Goal: Information Seeking & Learning: Check status

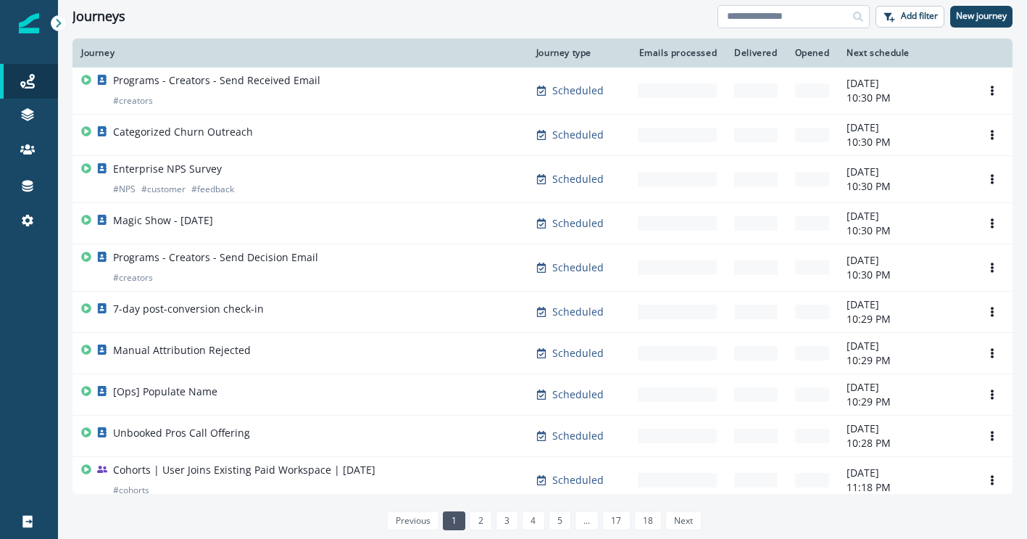
click at [751, 26] on input at bounding box center [794, 16] width 152 height 23
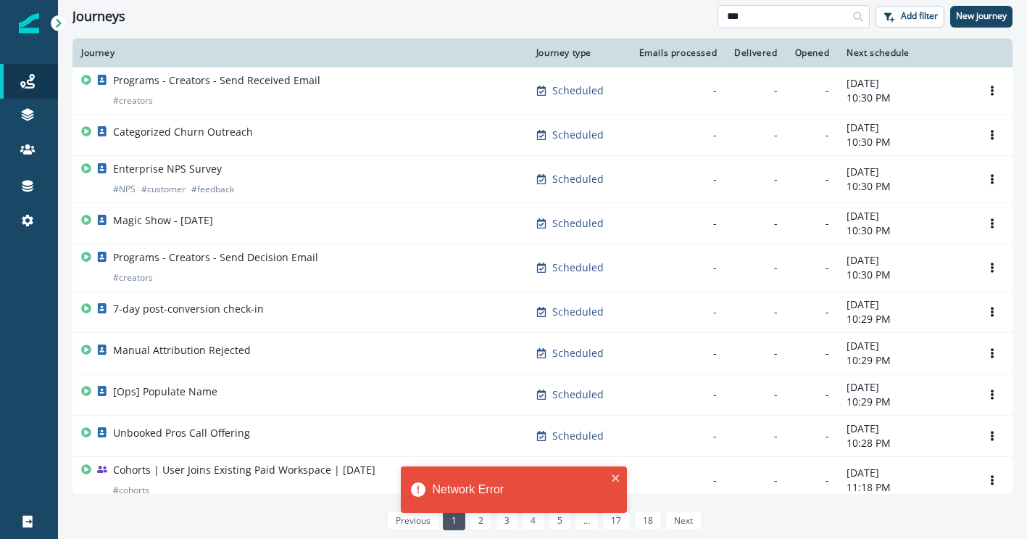
type input "***"
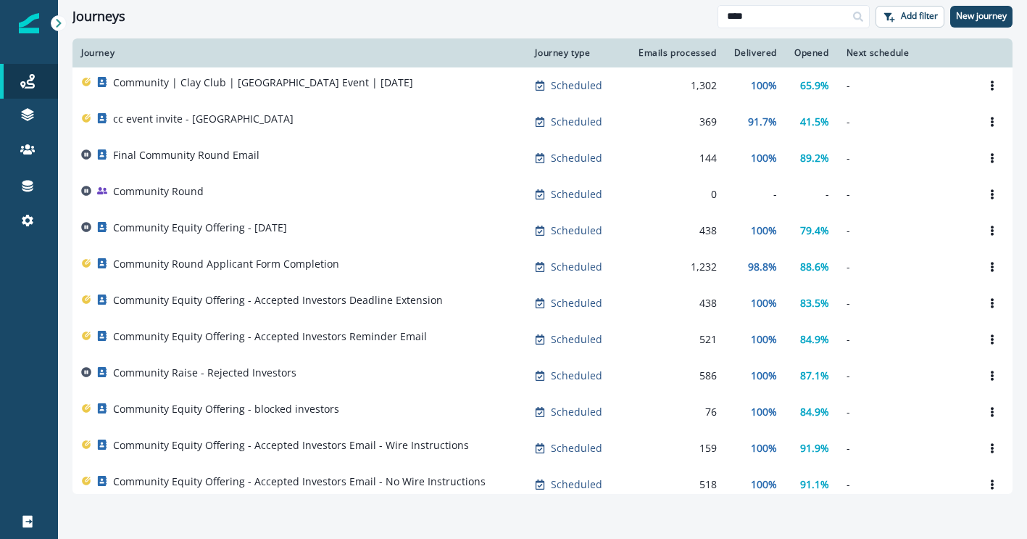
type input "****"
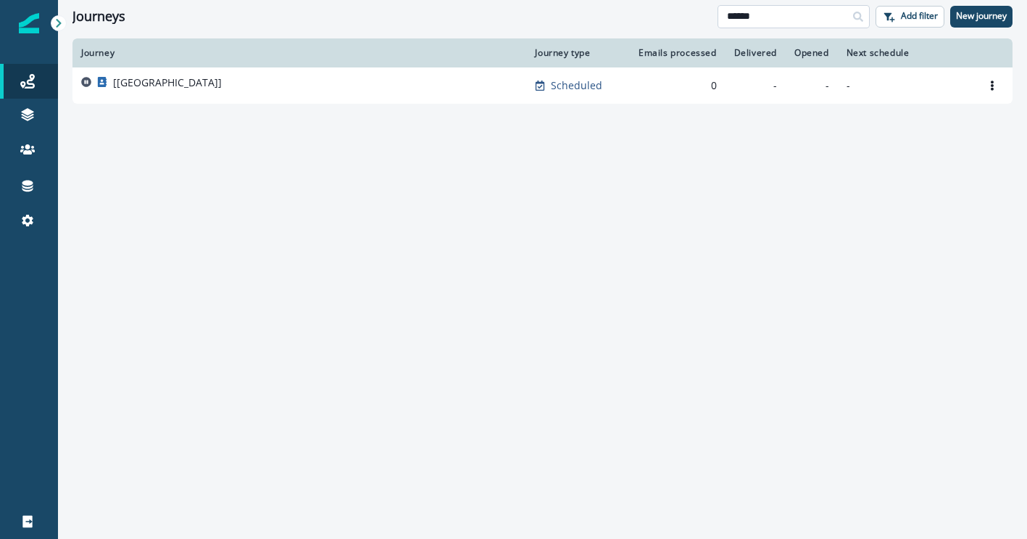
type input "******"
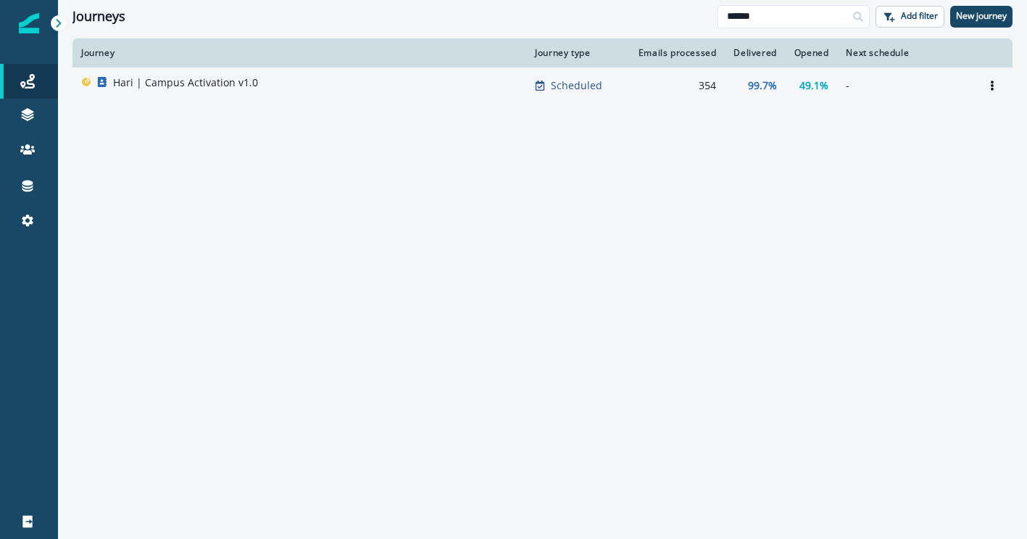
click at [486, 88] on div "Hari | Campus Activation v1.0" at bounding box center [299, 85] width 436 height 20
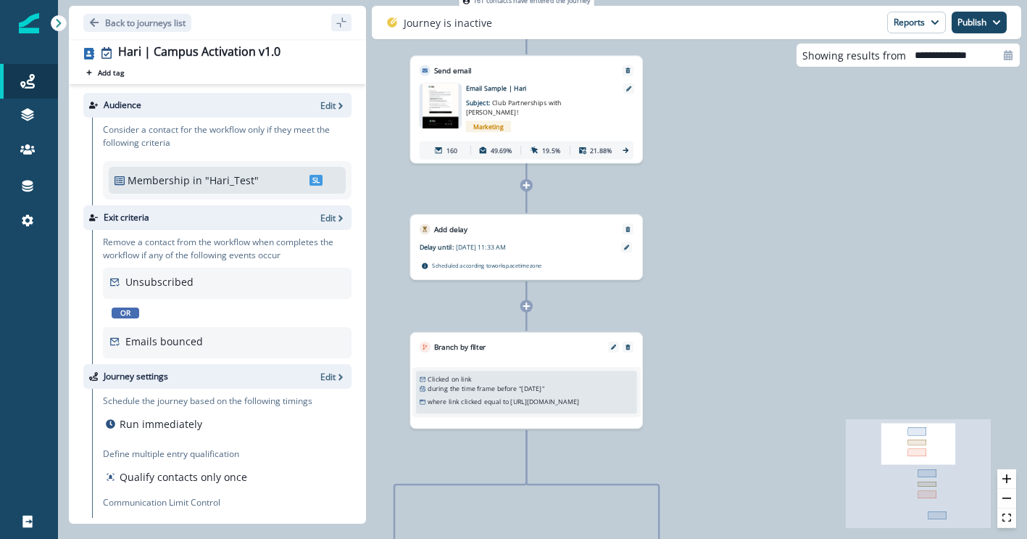
drag, startPoint x: 621, startPoint y: 136, endPoint x: 621, endPoint y: 313, distance: 177.6
click at [621, 314] on div "161 contacts have entered the journey Send email Email asset changed, journey r…" at bounding box center [542, 269] width 969 height 539
click at [929, 30] on button "Reports" at bounding box center [916, 23] width 59 height 22
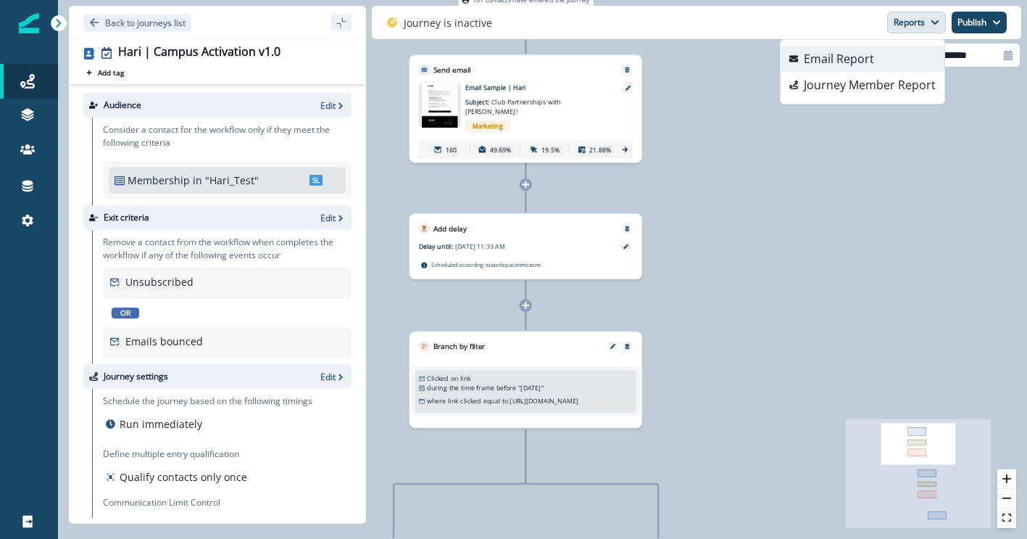
click at [898, 63] on button "Email Report" at bounding box center [863, 59] width 164 height 26
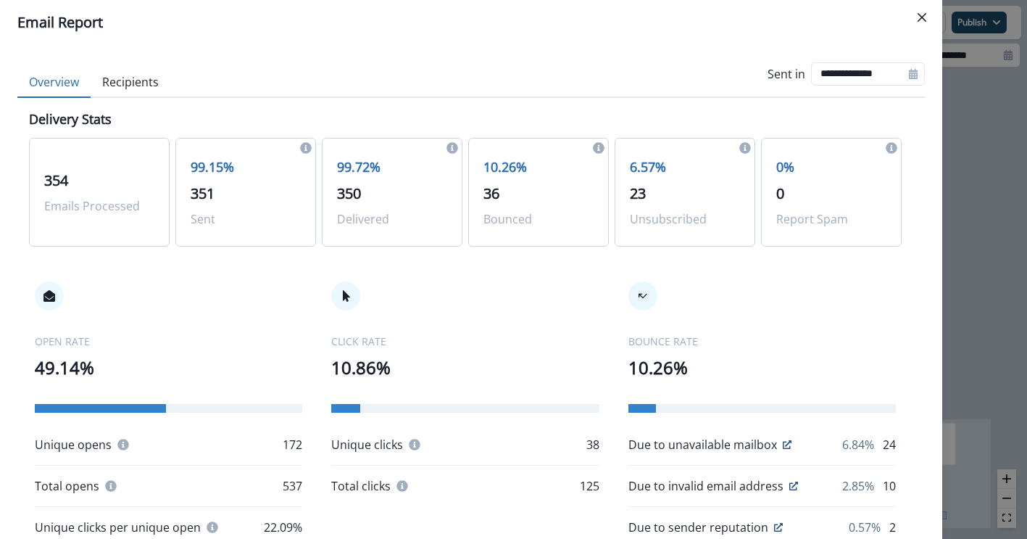
click at [146, 57] on div "**********" at bounding box center [471, 74] width 908 height 46
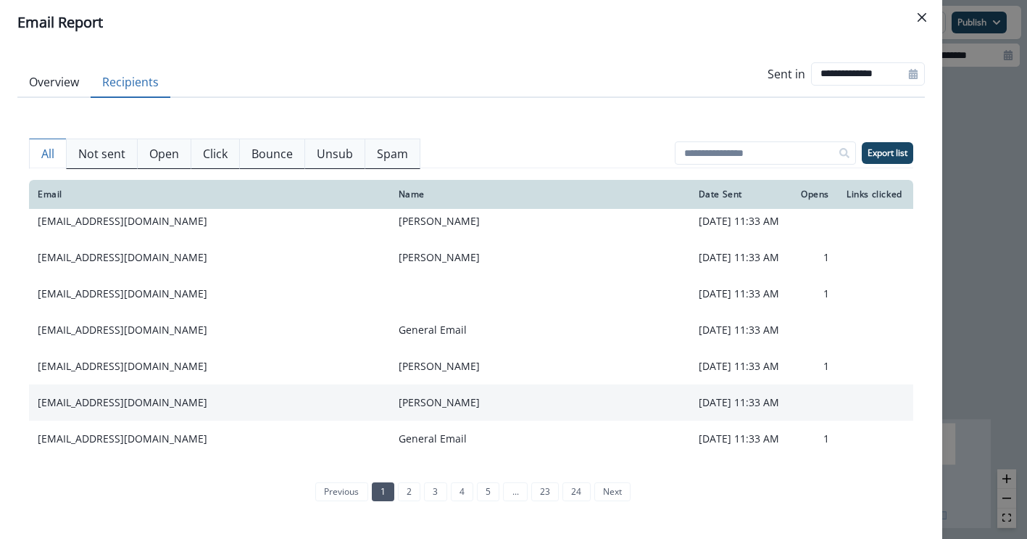
scroll to position [46, 0]
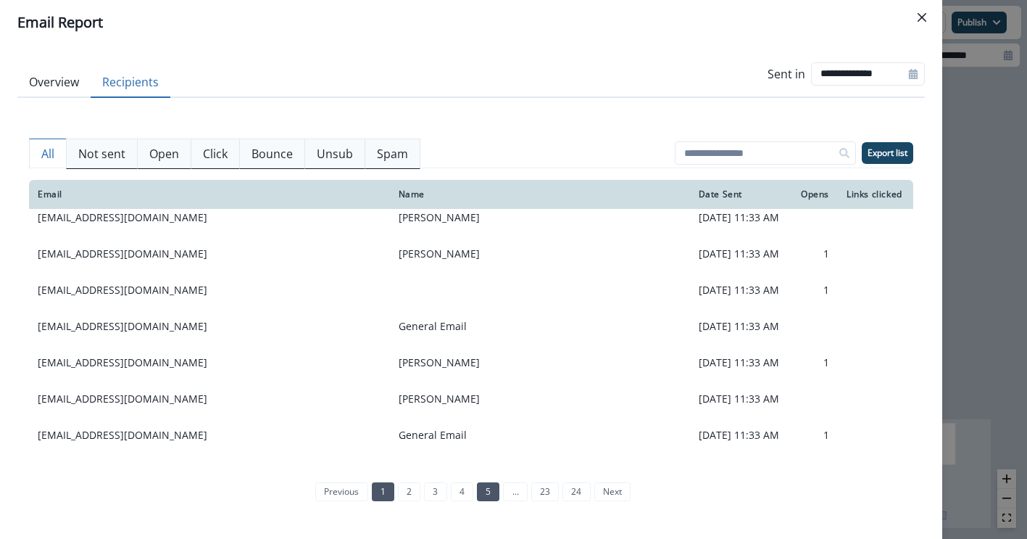
click at [487, 491] on link "5" at bounding box center [488, 491] width 22 height 19
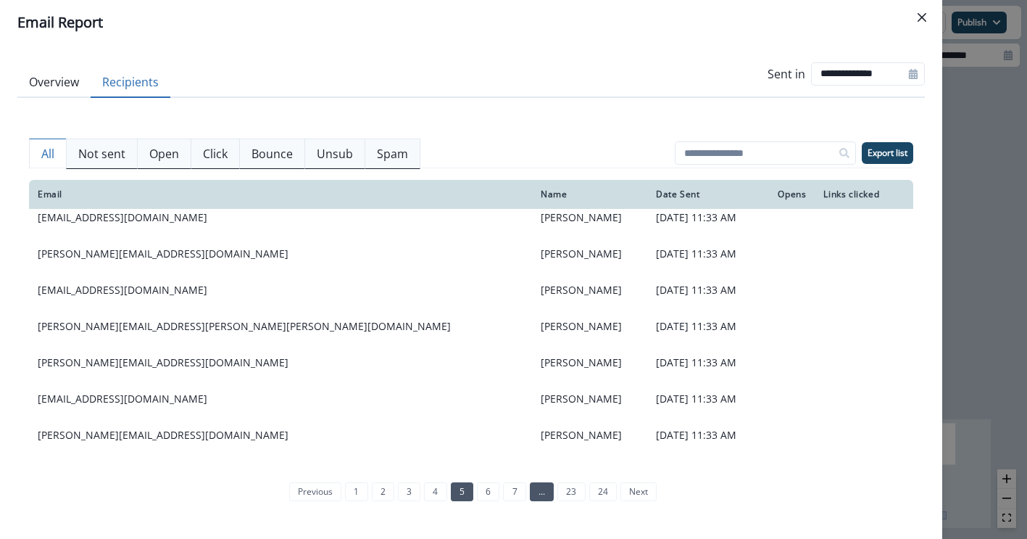
click at [553, 490] on link "..." at bounding box center [542, 491] width 24 height 19
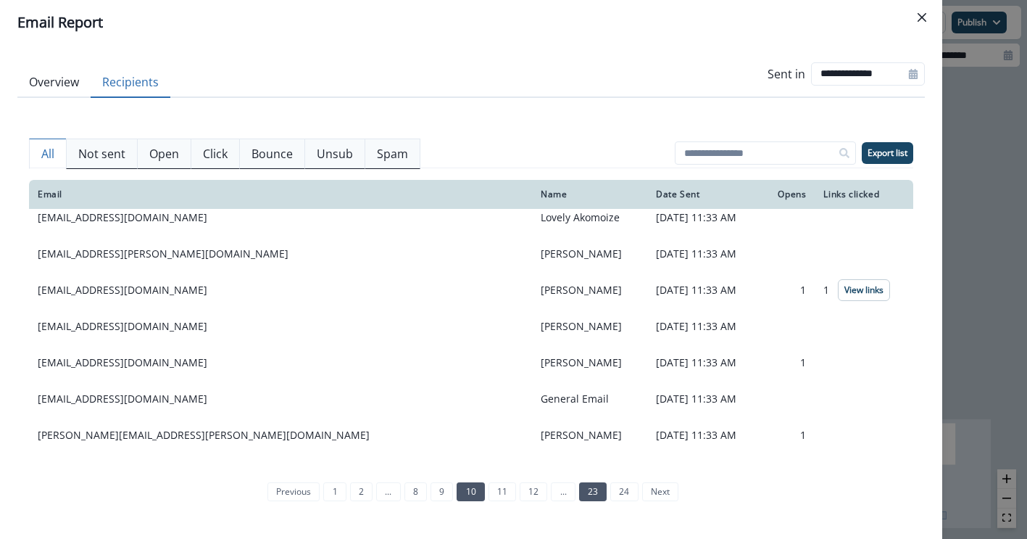
click at [581, 493] on link "23" at bounding box center [593, 491] width 28 height 19
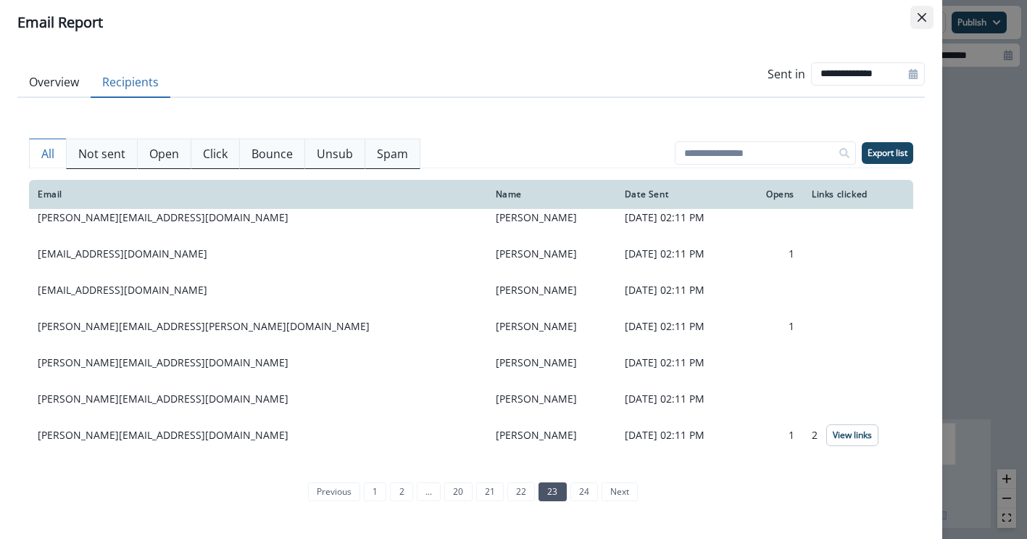
click at [923, 22] on button "Close" at bounding box center [922, 17] width 23 height 23
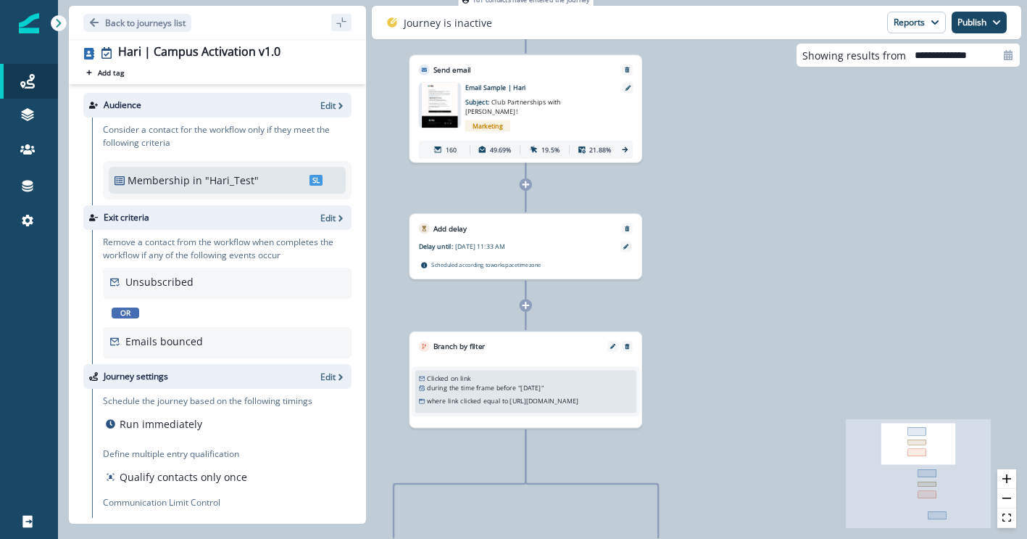
click at [446, 101] on img at bounding box center [440, 106] width 36 height 46
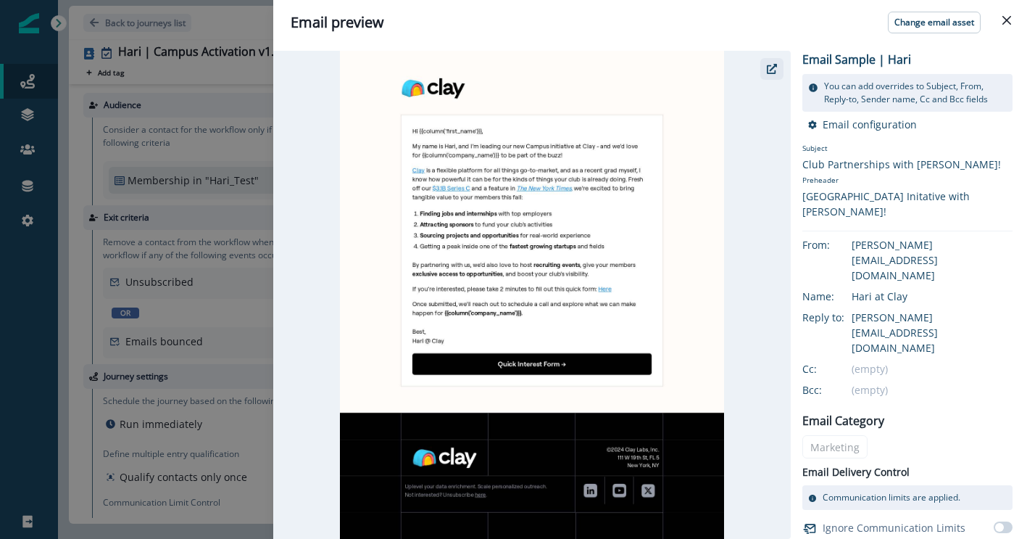
click at [776, 72] on icon "button" at bounding box center [772, 69] width 10 height 10
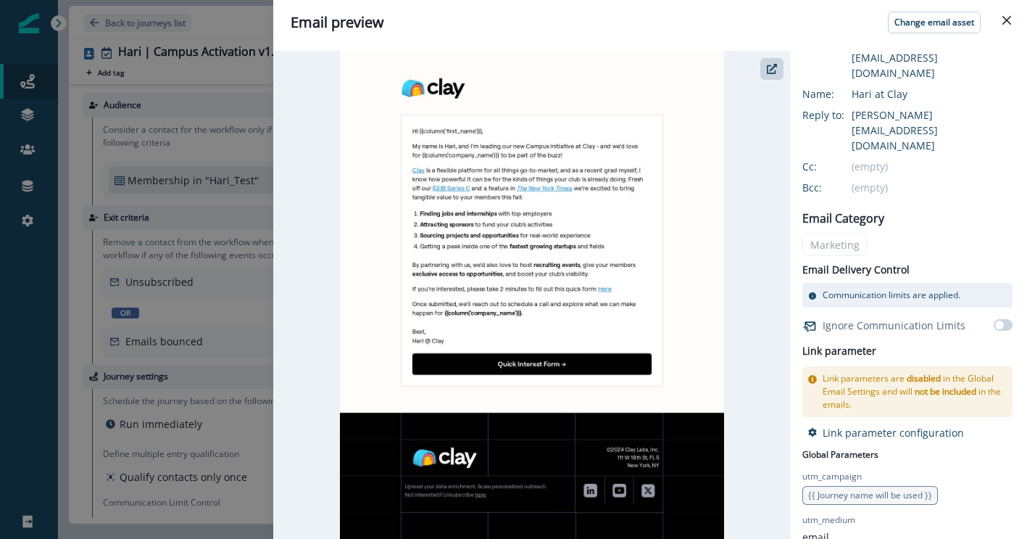
scroll to position [203, 0]
click at [223, 310] on div "Email preview Change email asset Email Sample | Hari You can add overrides to S…" at bounding box center [513, 269] width 1027 height 539
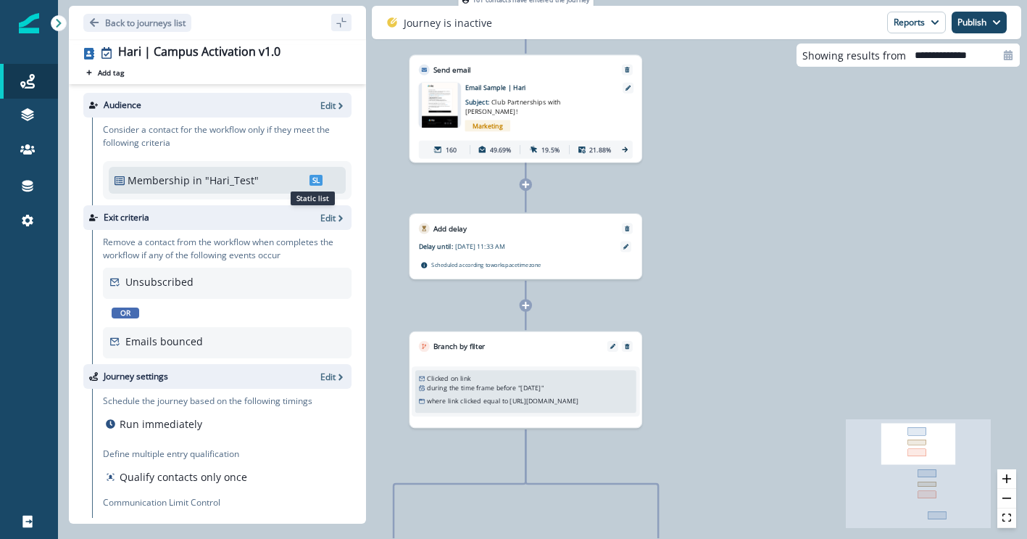
click at [315, 178] on span "SL" at bounding box center [316, 180] width 13 height 11
click at [906, 34] on div "Journey is inactive Reports Email Report Journey Member Report Publish as activ…" at bounding box center [697, 22] width 650 height 33
click at [920, 19] on button "Reports" at bounding box center [916, 23] width 59 height 22
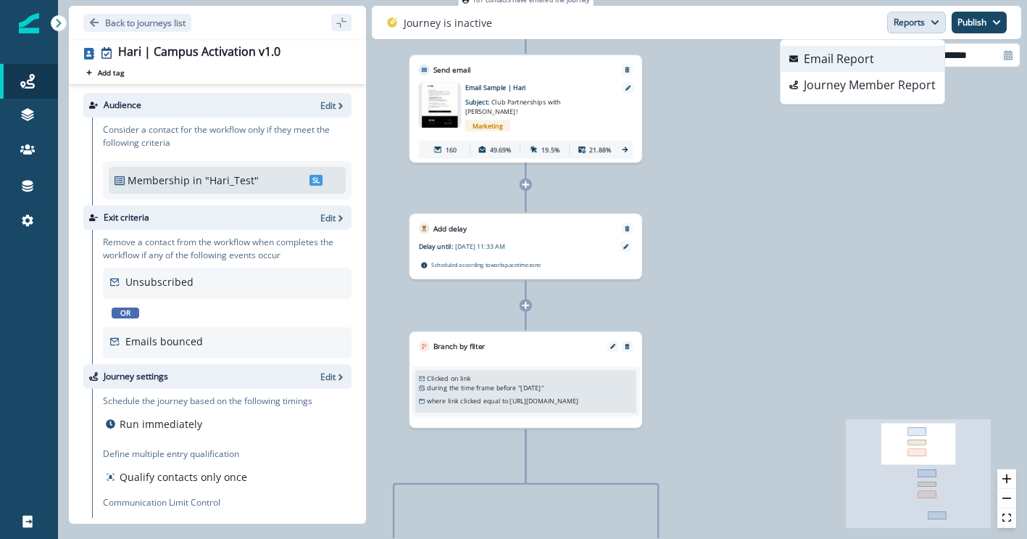
click at [892, 56] on button "Email Report" at bounding box center [863, 59] width 164 height 26
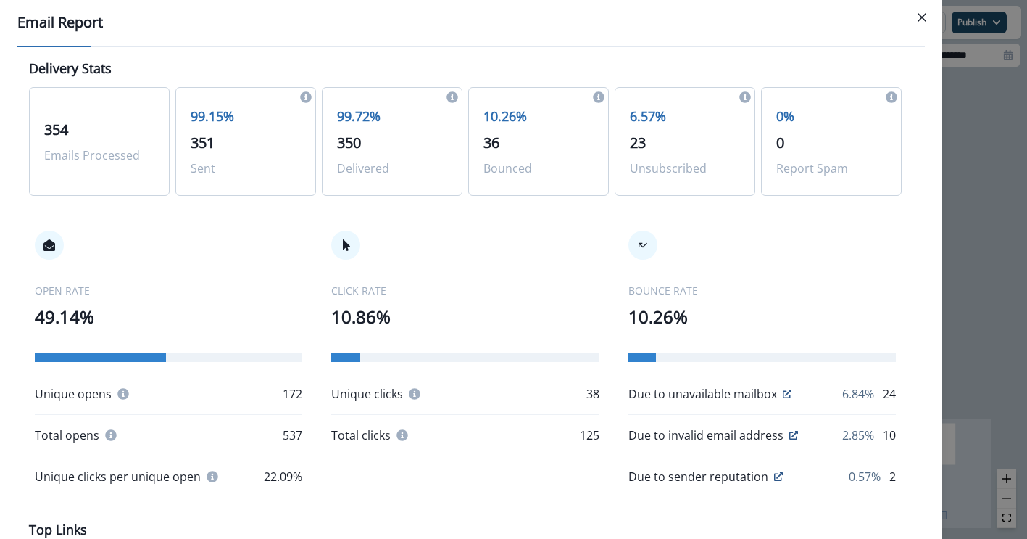
scroll to position [0, 0]
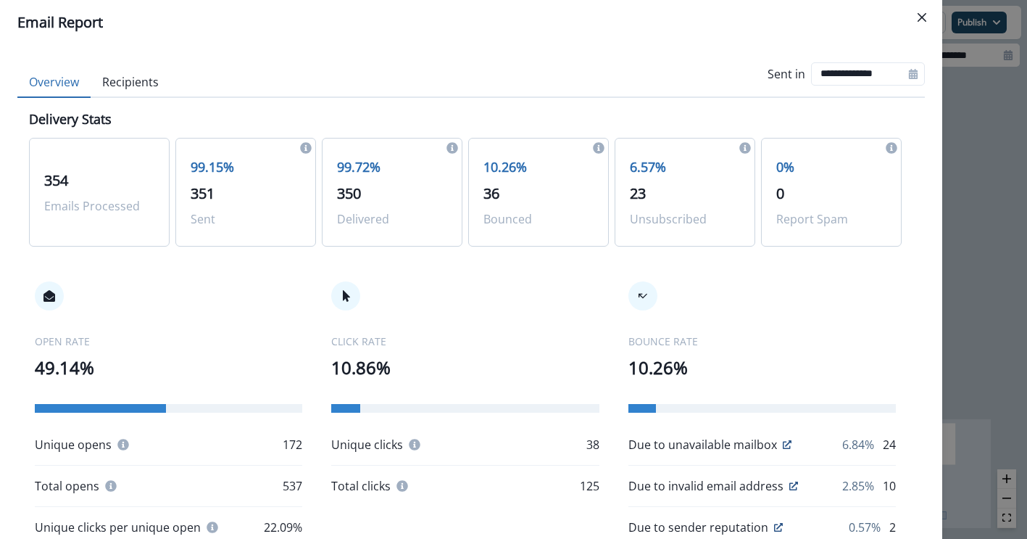
click at [121, 78] on button "Recipients" at bounding box center [131, 82] width 80 height 30
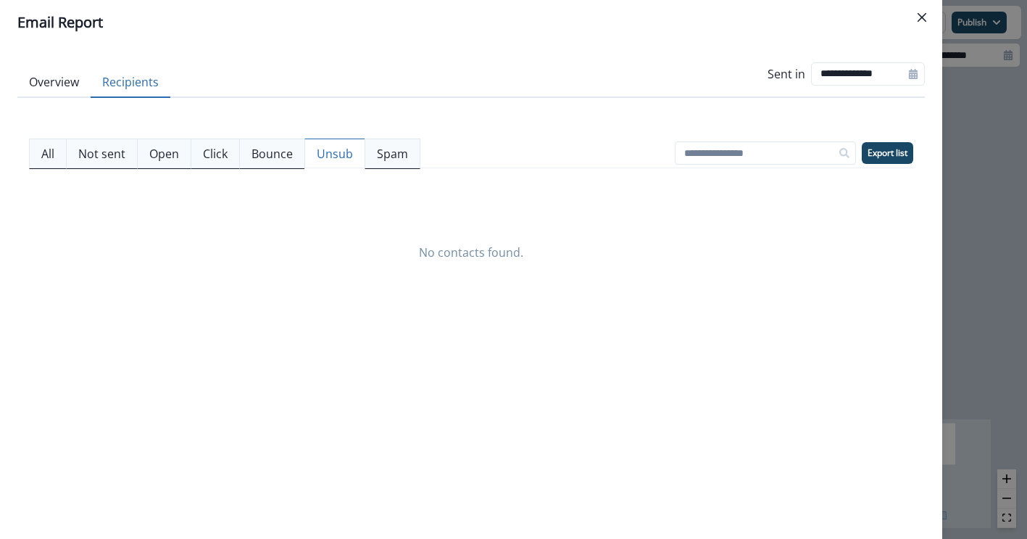
click at [357, 154] on button "Unsub" at bounding box center [335, 153] width 61 height 30
click at [383, 154] on p "Spam" at bounding box center [392, 153] width 31 height 17
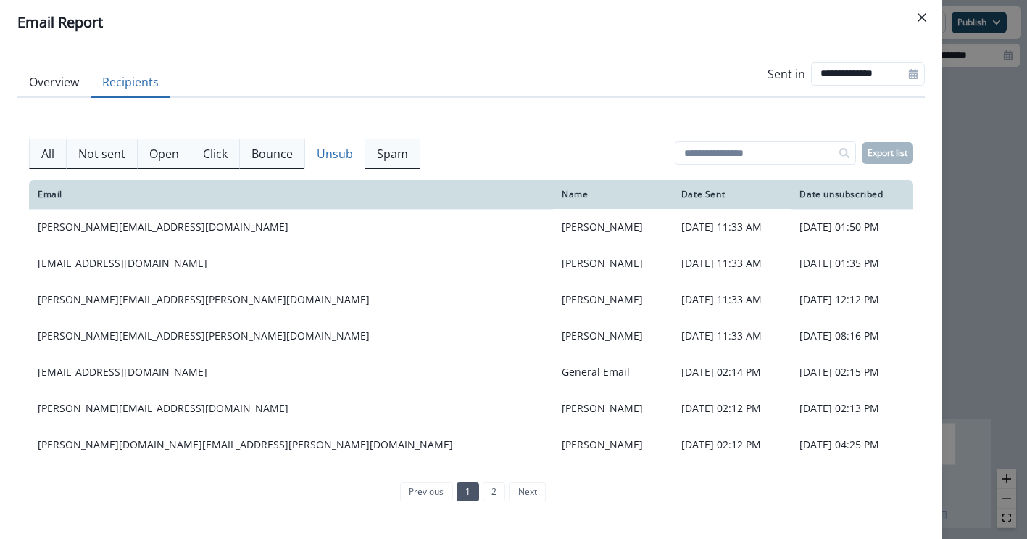
click at [339, 157] on p "Unsub" at bounding box center [335, 153] width 36 height 17
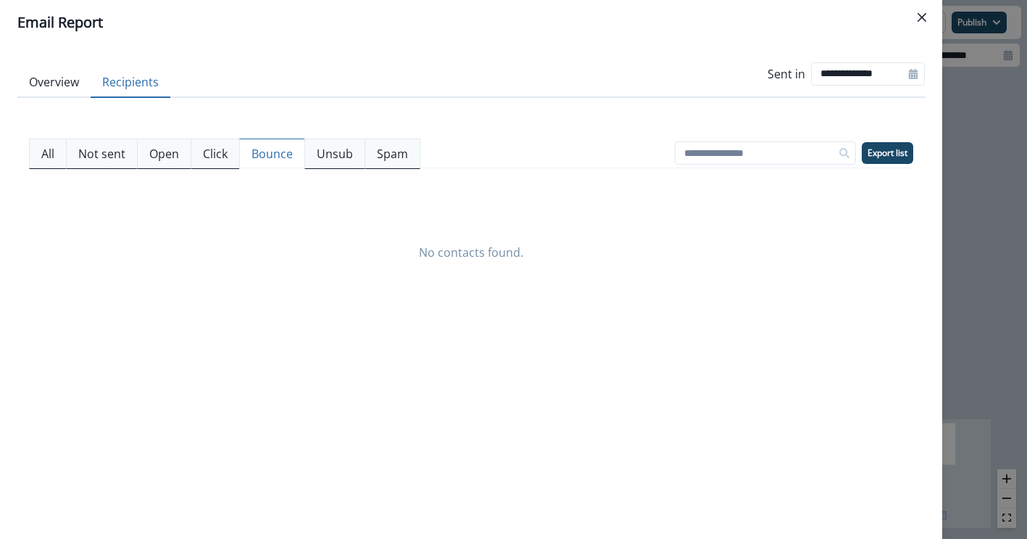
click at [295, 159] on button "Bounce" at bounding box center [272, 153] width 66 height 30
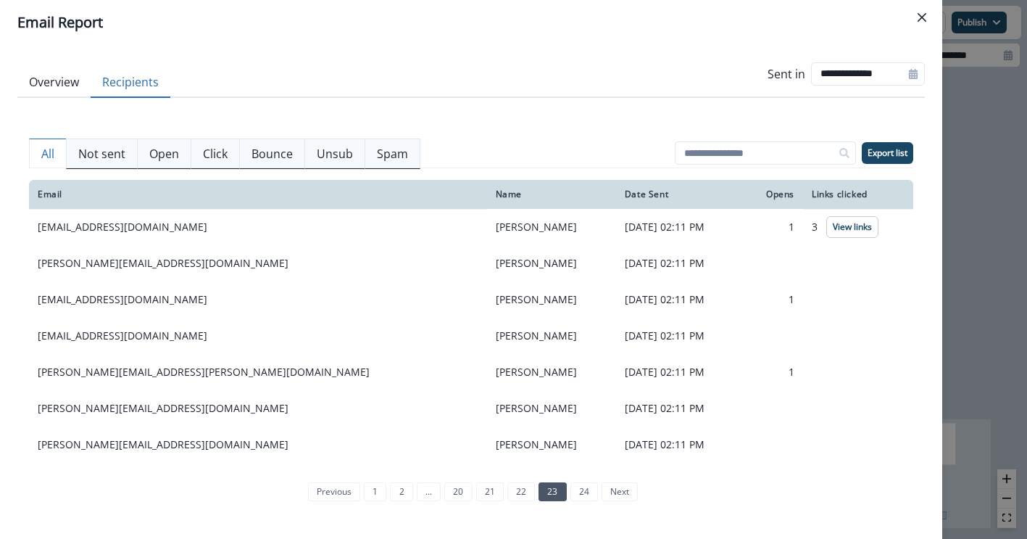
click at [49, 149] on p "All" at bounding box center [47, 153] width 13 height 17
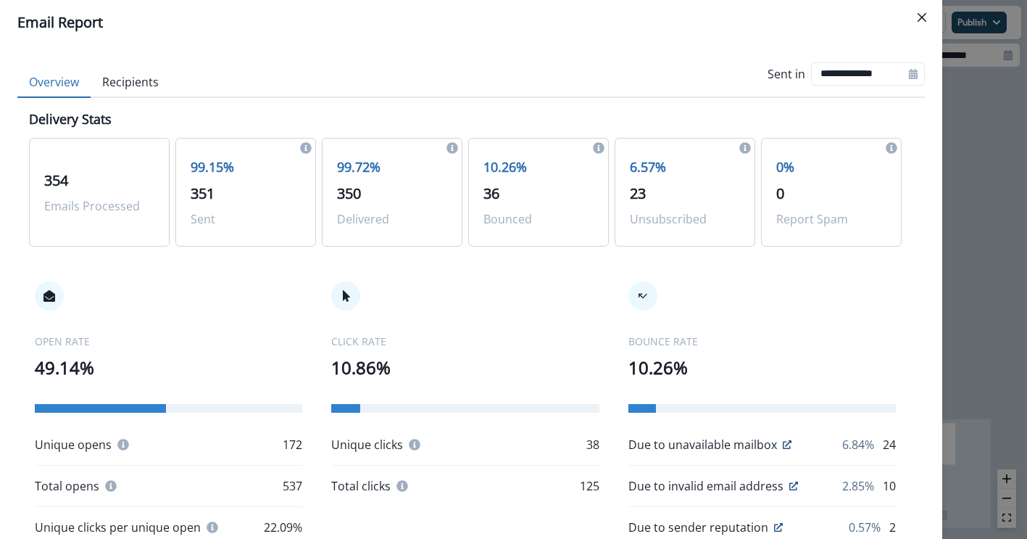
click at [70, 88] on button "Overview" at bounding box center [53, 82] width 73 height 30
click at [924, 20] on icon "Close" at bounding box center [922, 17] width 9 height 9
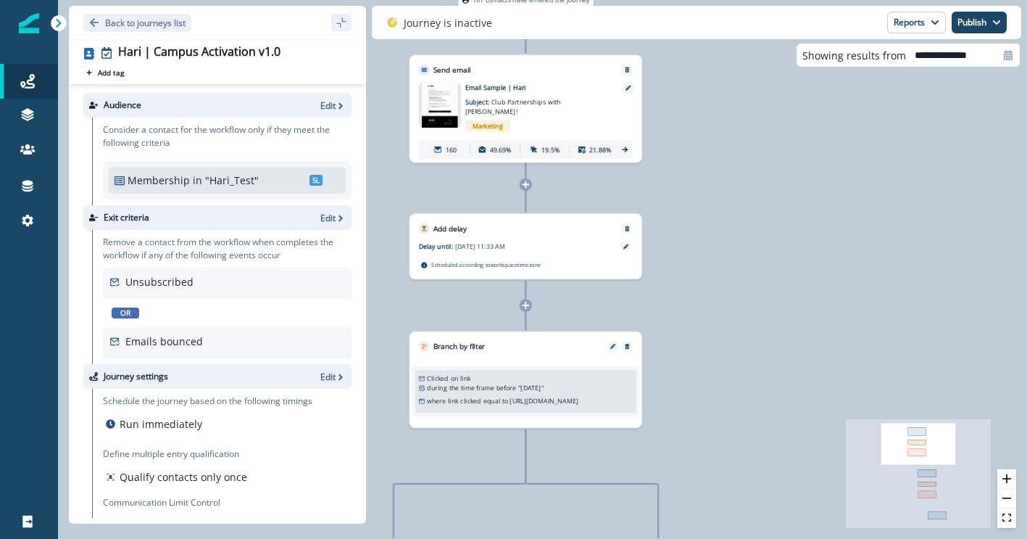
click at [436, 92] on img at bounding box center [440, 106] width 36 height 46
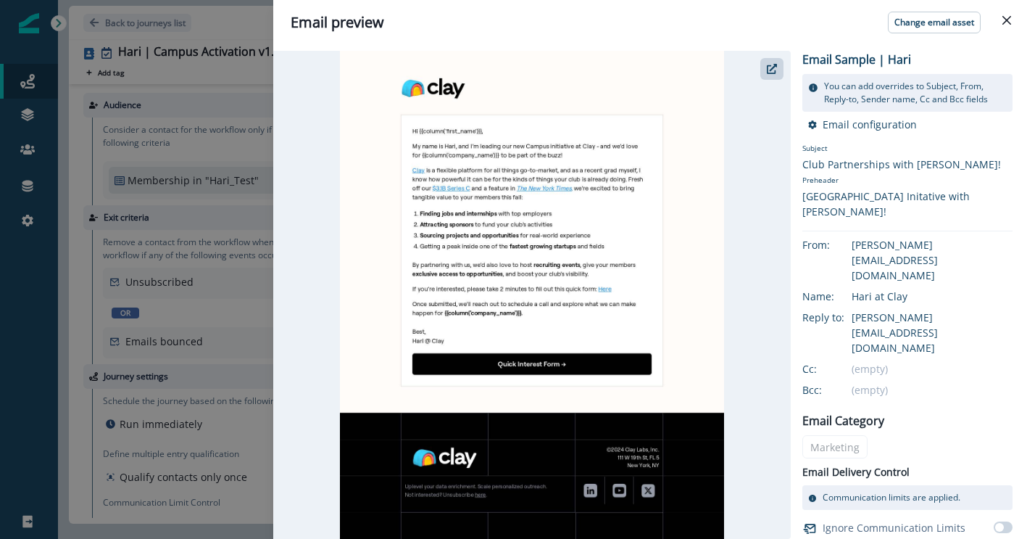
click at [40, 359] on div "Email preview Change email asset Email Sample | Hari You can add overrides to S…" at bounding box center [513, 269] width 1027 height 539
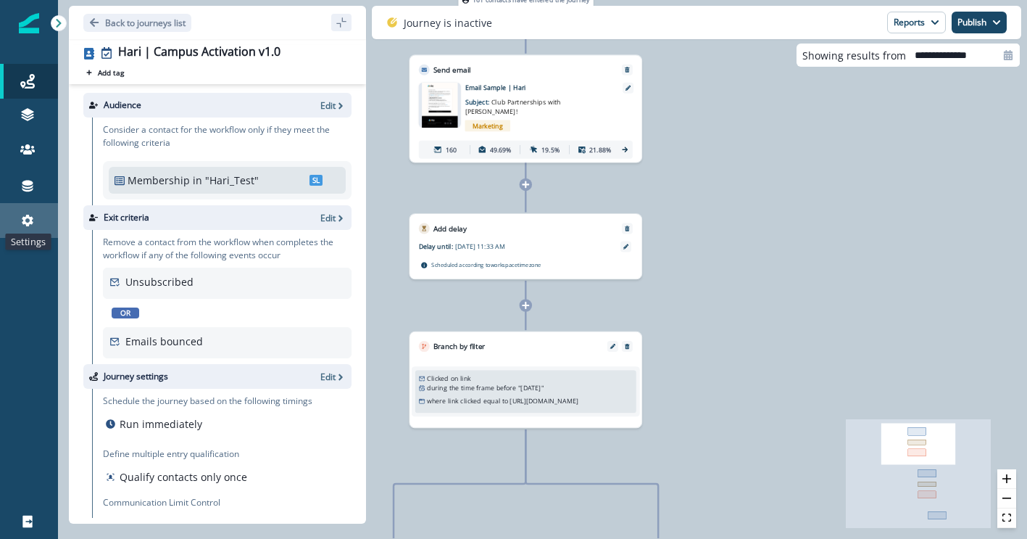
click at [27, 215] on icon at bounding box center [28, 221] width 12 height 12
click at [919, 19] on button "Reports" at bounding box center [916, 23] width 59 height 22
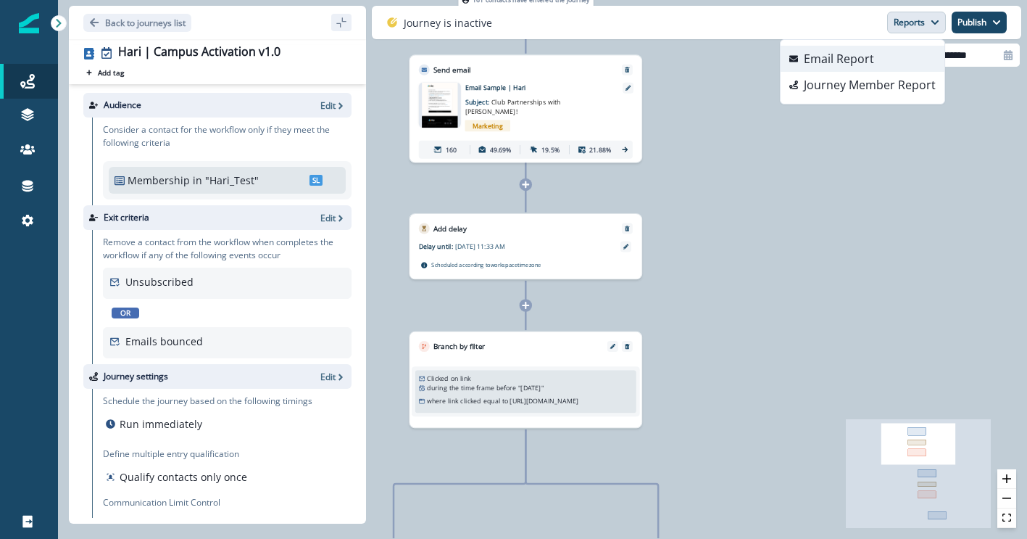
click at [903, 57] on button "Email Report" at bounding box center [863, 59] width 164 height 26
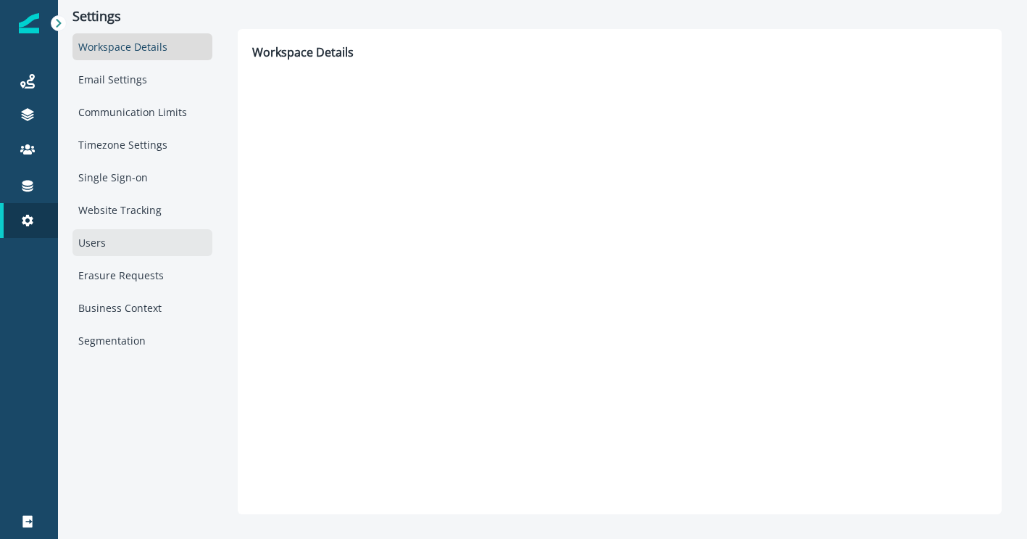
click at [150, 231] on div "Users" at bounding box center [143, 242] width 140 height 27
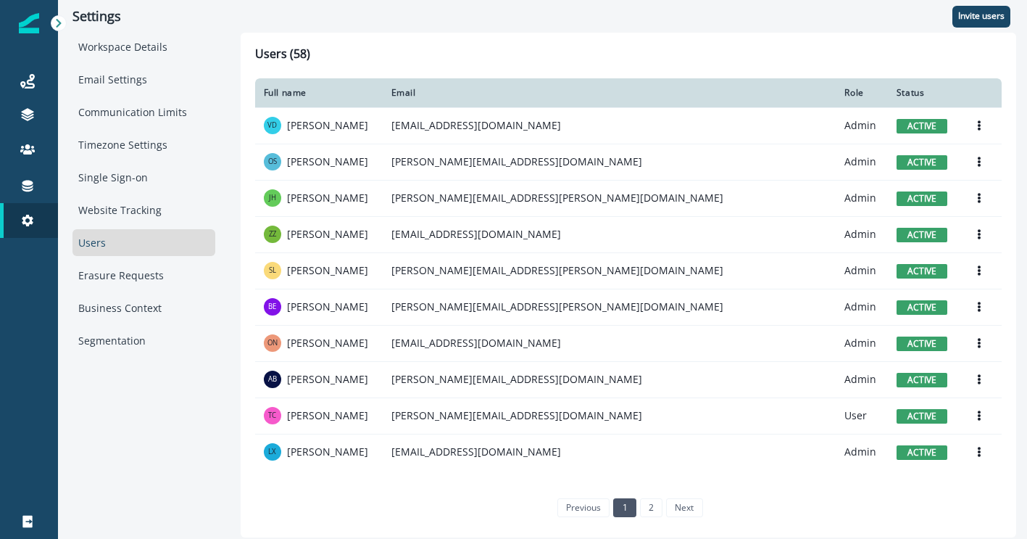
click at [760, 46] on div "Users (58) Full name Email Role Status VD Vic Davis vic+clay@inflection.io Admi…" at bounding box center [629, 285] width 776 height 505
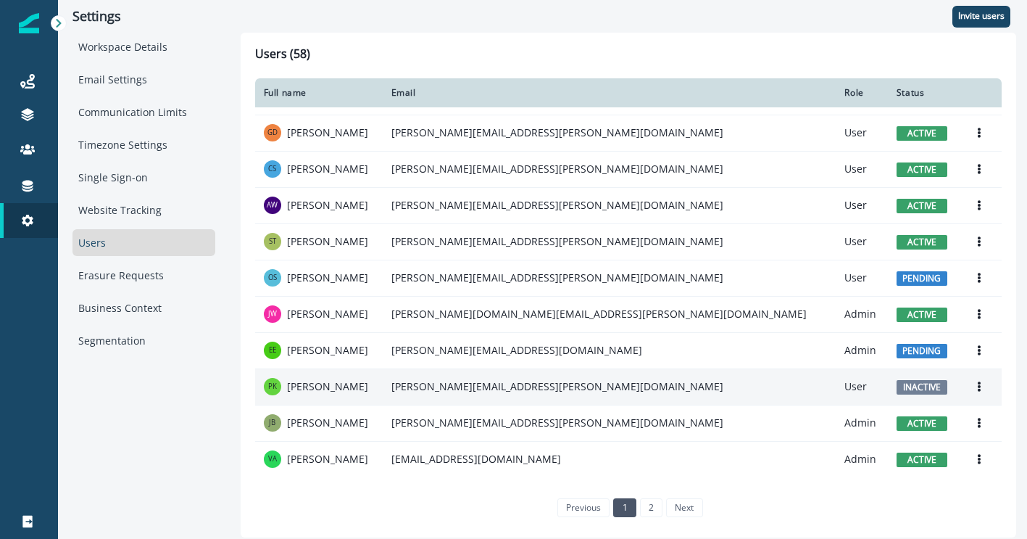
scroll to position [726, 0]
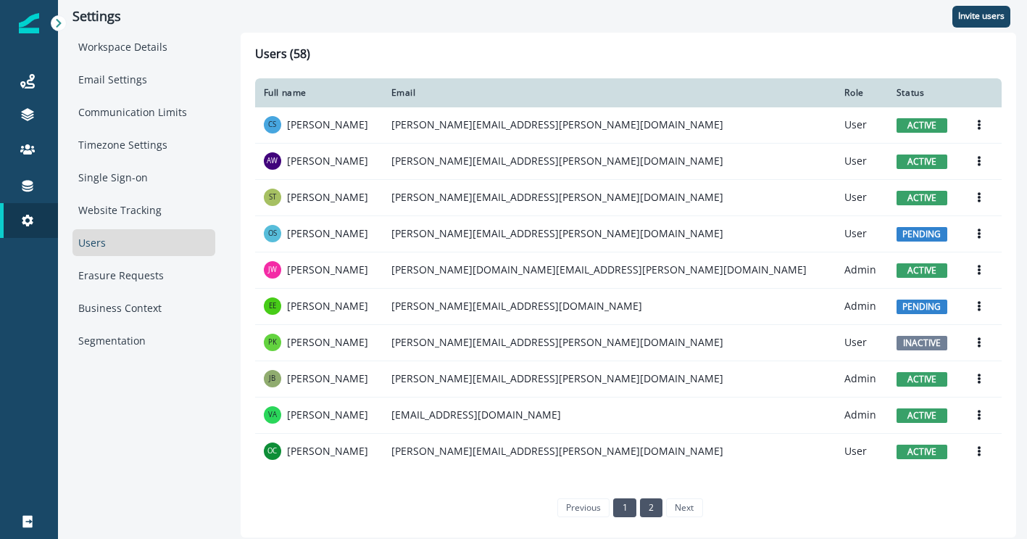
click at [639, 513] on li "2" at bounding box center [650, 507] width 26 height 12
click at [649, 509] on link "2" at bounding box center [651, 507] width 22 height 19
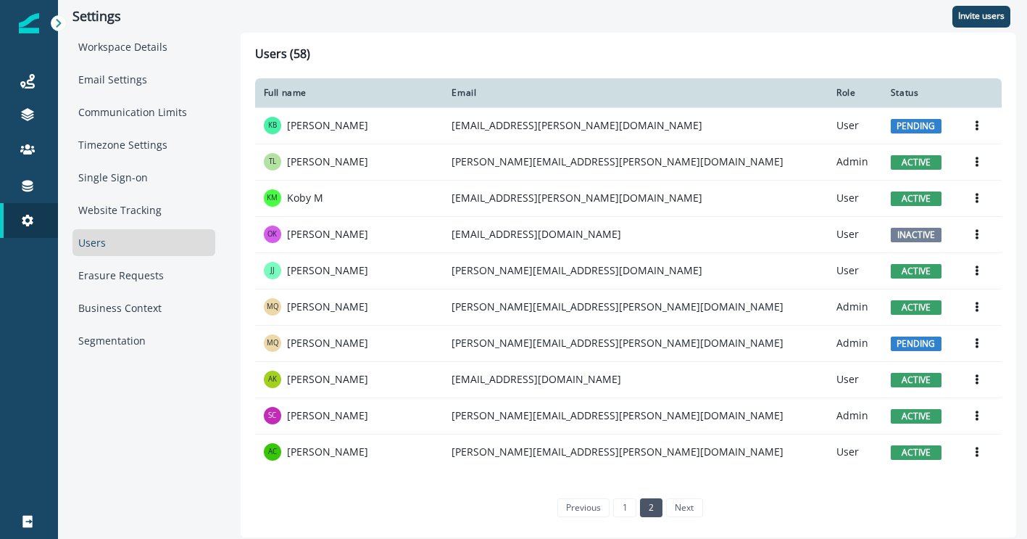
scroll to position [650, 0]
